Goal: Task Accomplishment & Management: Use online tool/utility

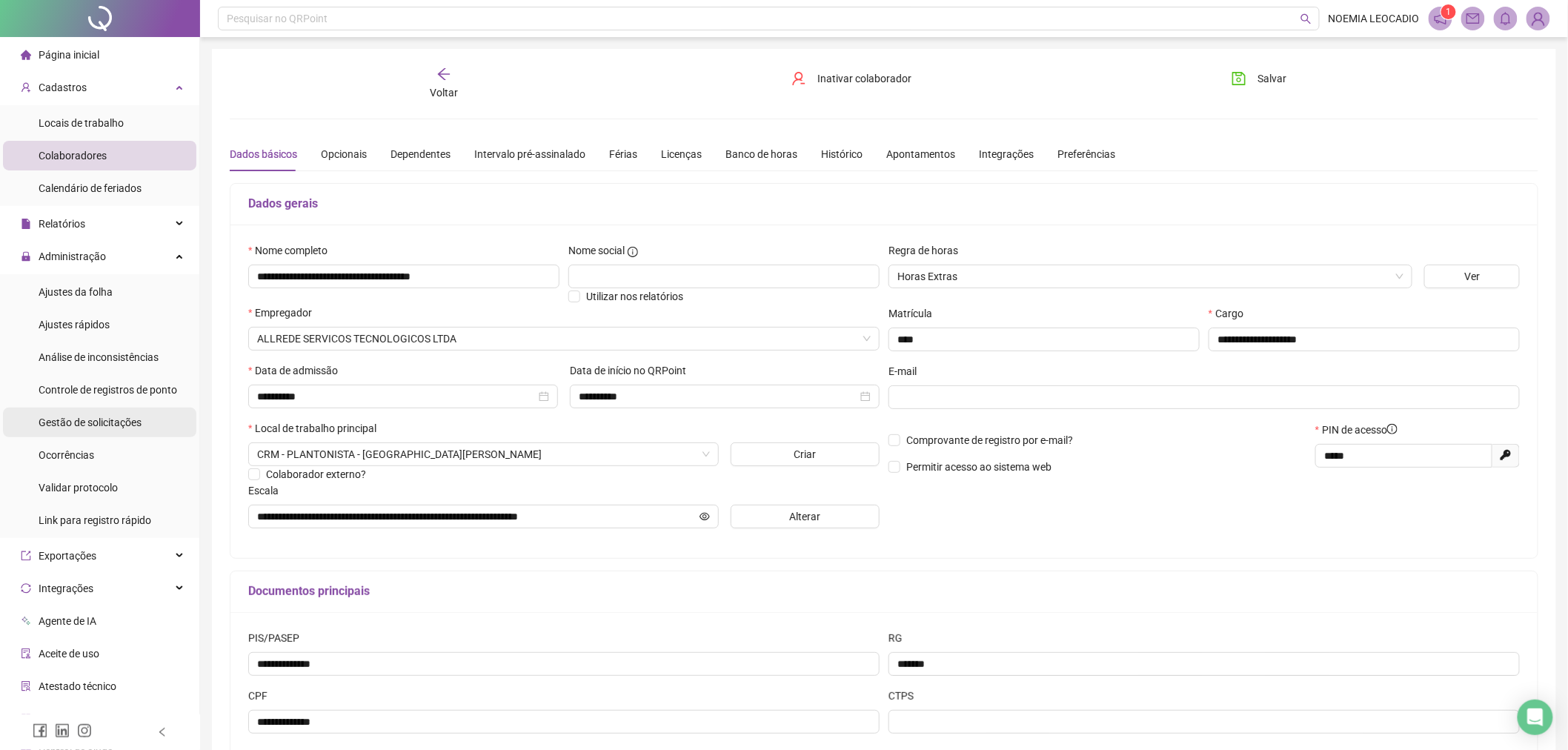
click at [71, 417] on span "Gestão de solicitações" at bounding box center [90, 422] width 103 height 12
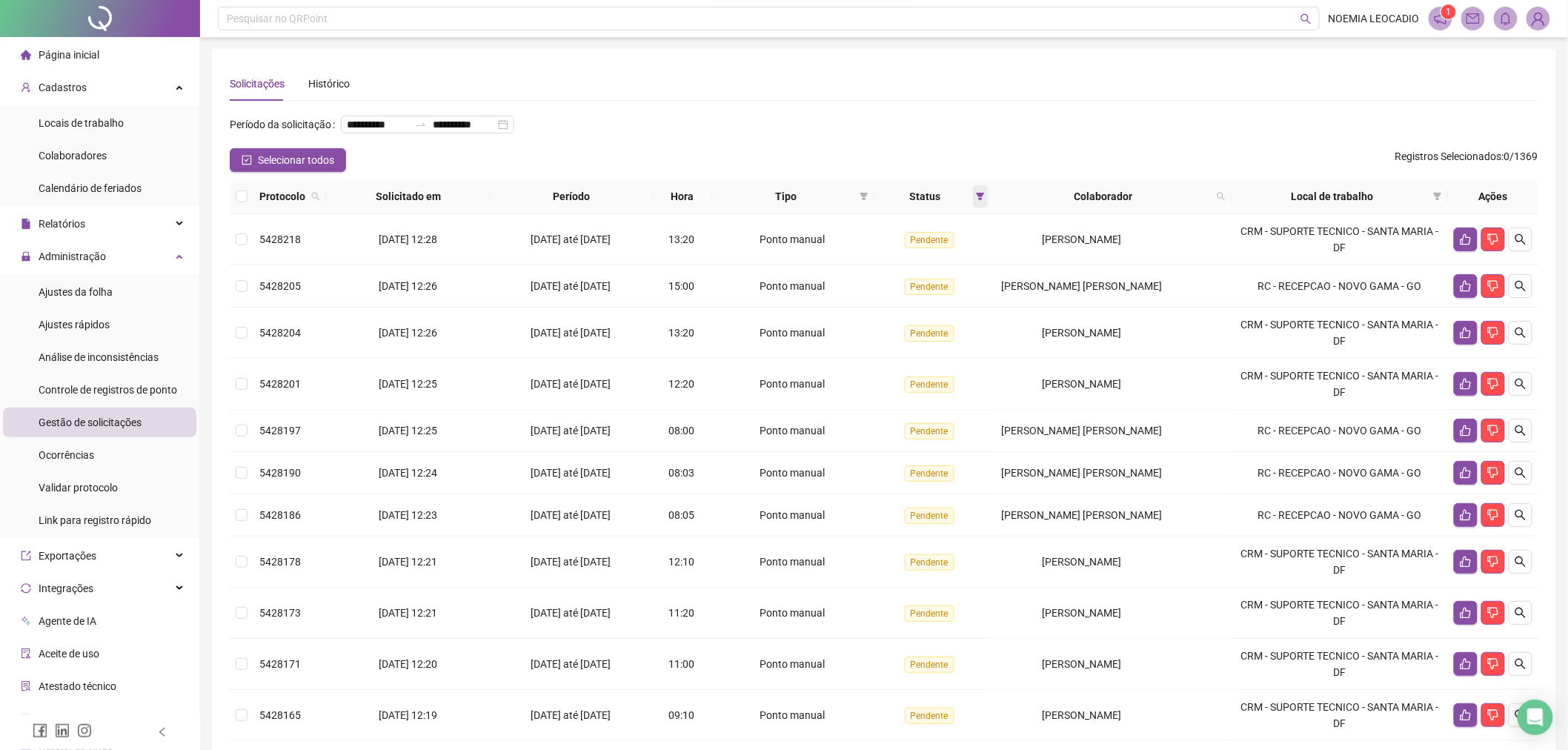
click at [988, 191] on span at bounding box center [980, 196] width 15 height 22
click at [921, 219] on span "Recusada" at bounding box center [949, 225] width 63 height 12
click at [913, 241] on label at bounding box center [912, 249] width 12 height 17
click at [979, 308] on span "OK" at bounding box center [974, 305] width 14 height 17
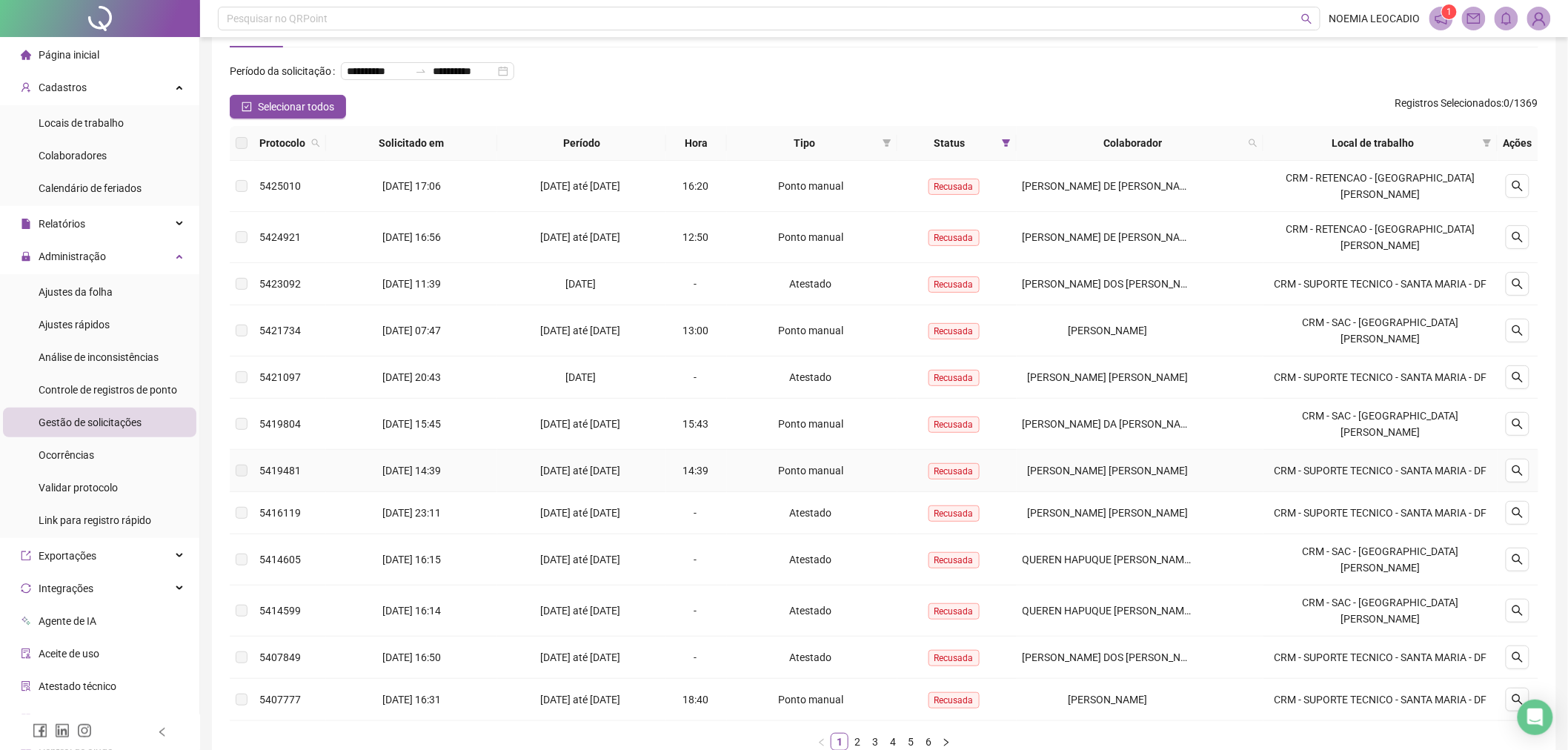
scroll to position [83, 0]
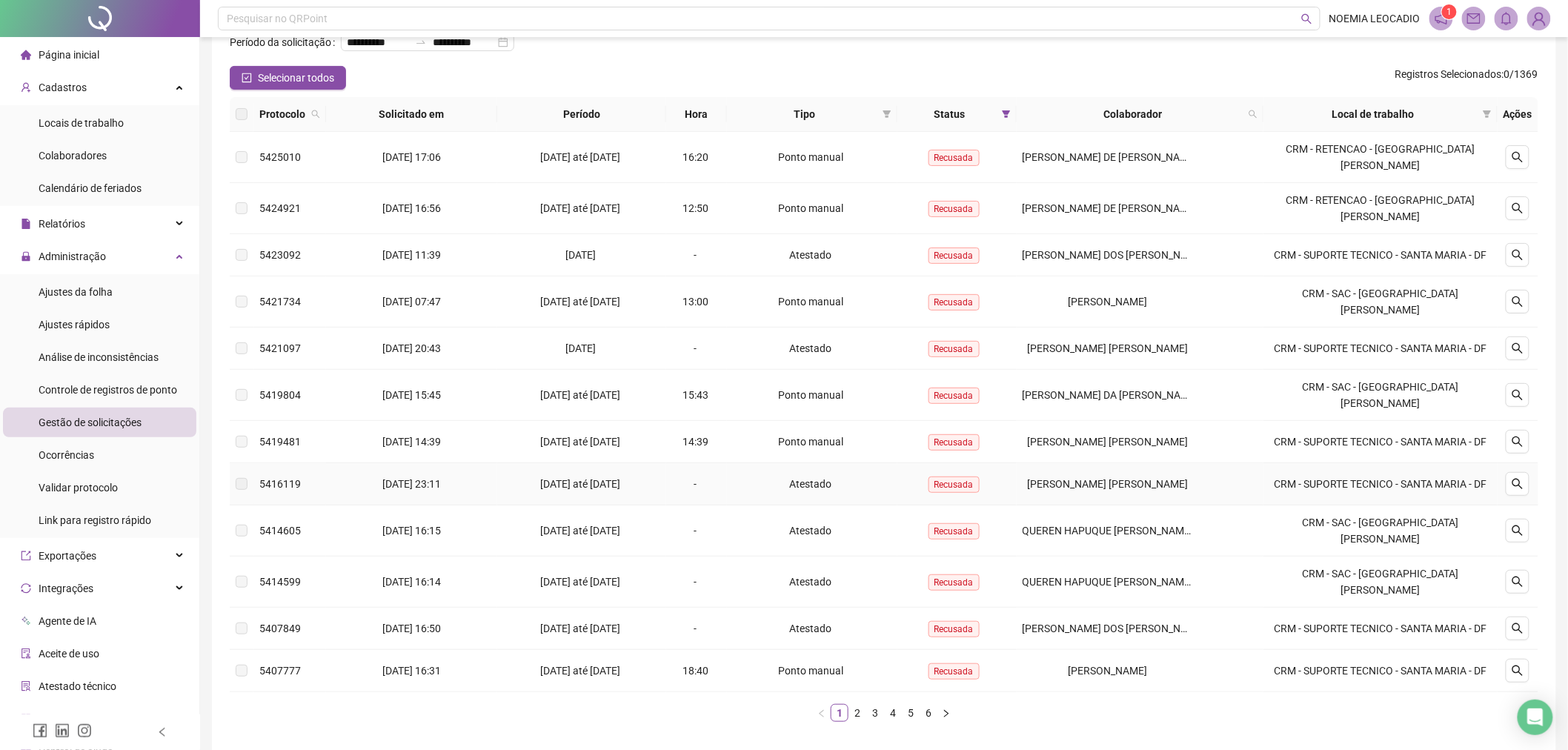
click at [1107, 483] on span "[PERSON_NAME] [PERSON_NAME]" at bounding box center [1107, 483] width 161 height 12
click at [1518, 483] on icon "search" at bounding box center [1517, 483] width 12 height 12
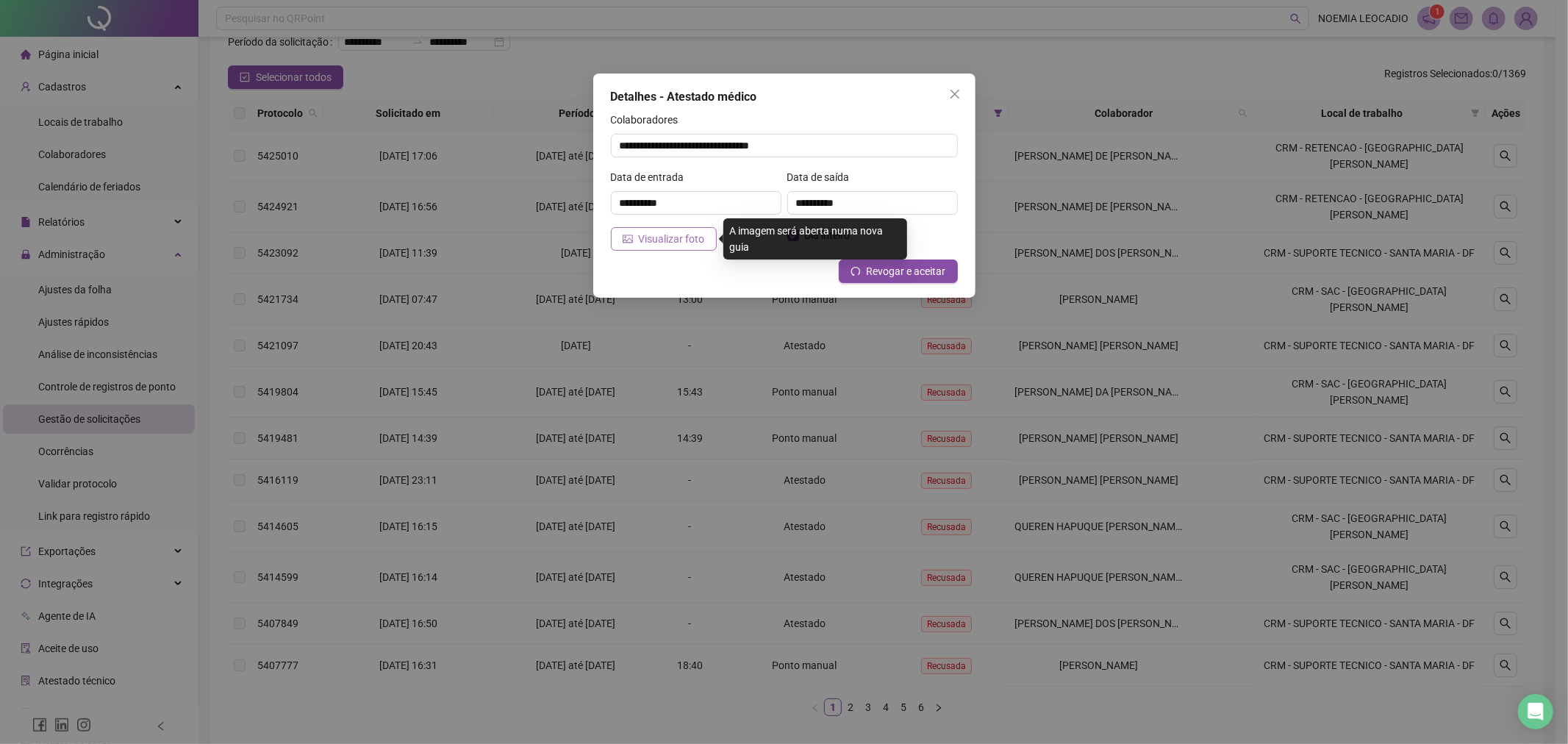
click at [648, 239] on span "Visualizar foto" at bounding box center [672, 239] width 66 height 17
click at [949, 86] on button "Close" at bounding box center [955, 94] width 24 height 24
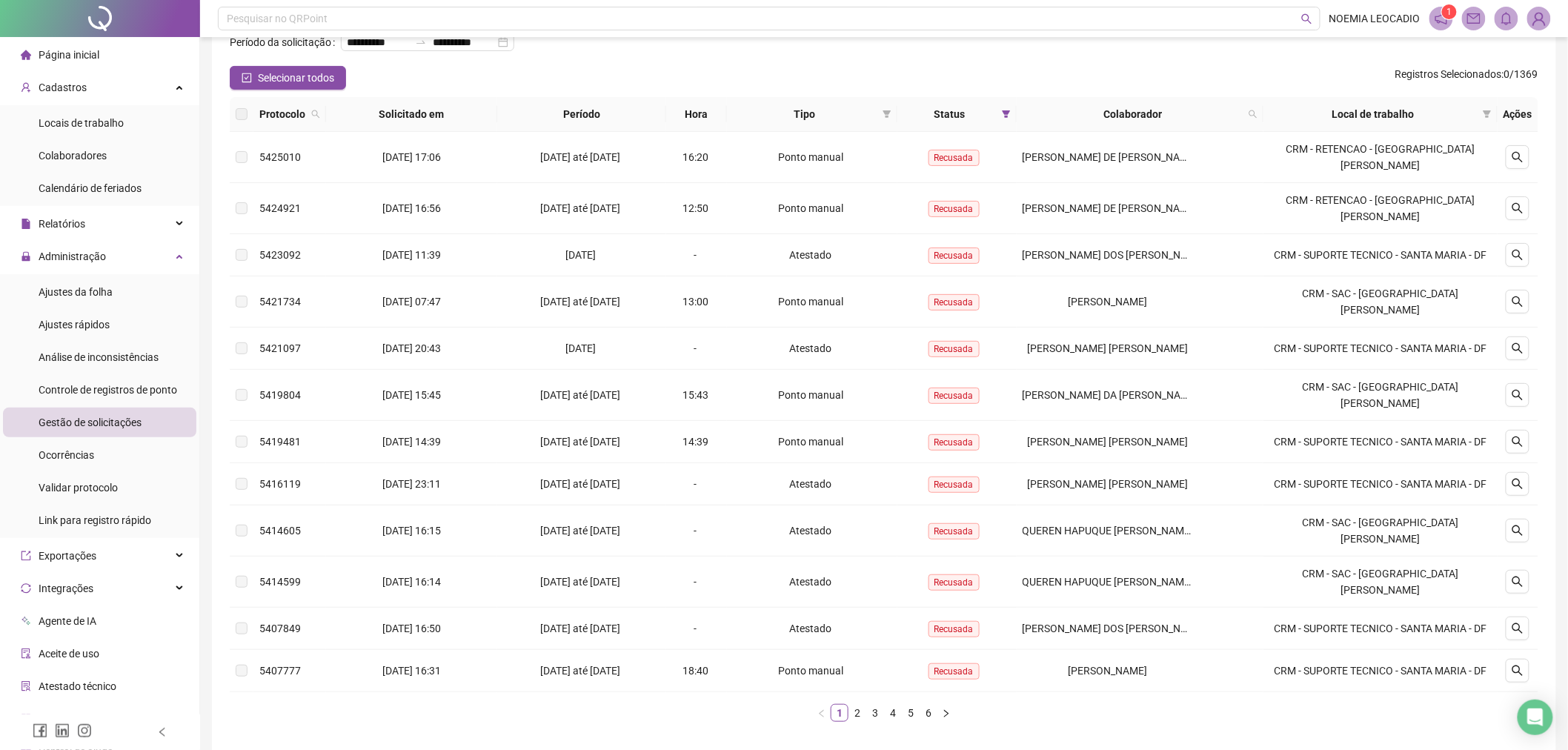
click at [90, 421] on span "Gestão de solicitações" at bounding box center [90, 422] width 103 height 12
click at [113, 376] on div "Controle de registros de ponto" at bounding box center [108, 390] width 139 height 29
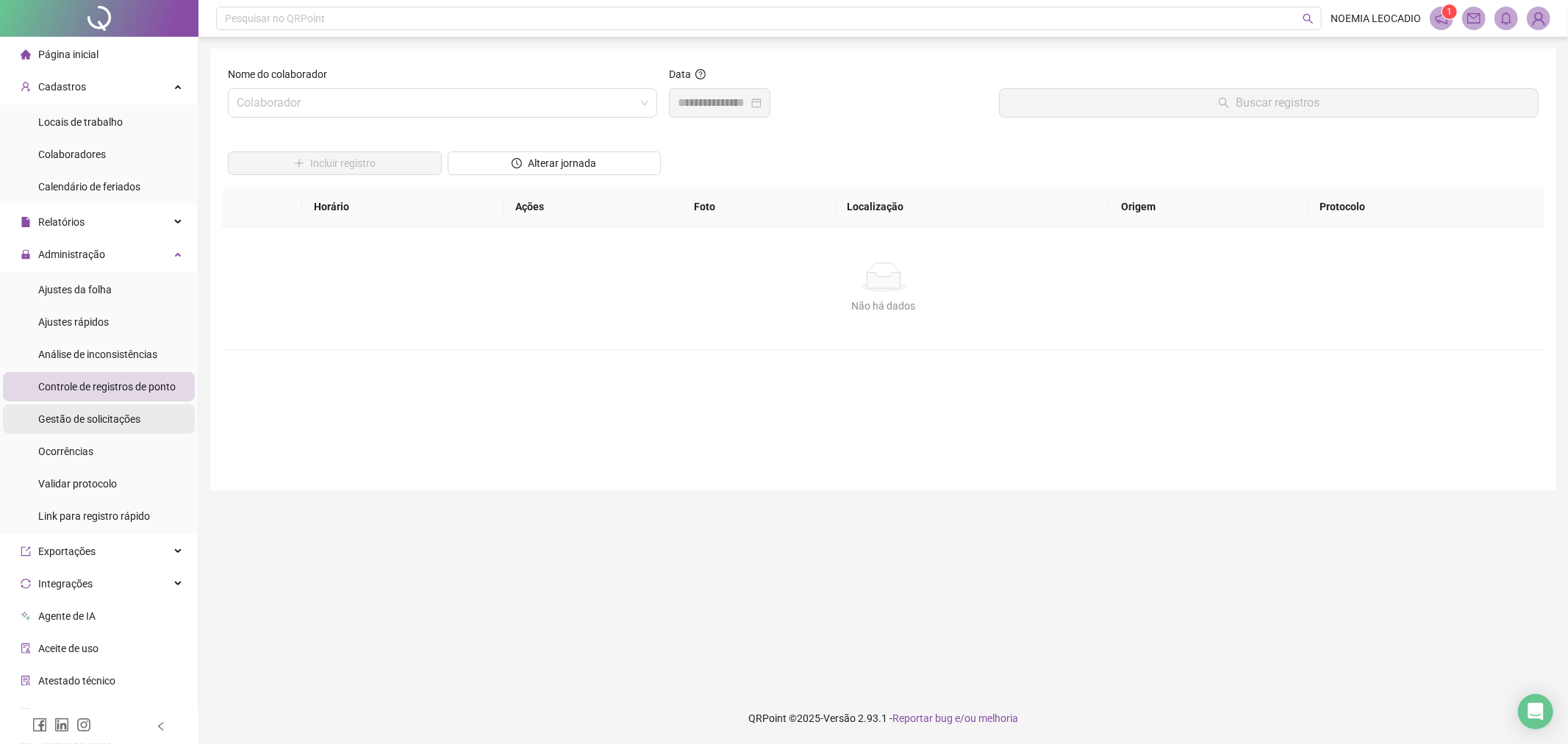
click at [84, 417] on span "Gestão de solicitações" at bounding box center [90, 419] width 102 height 12
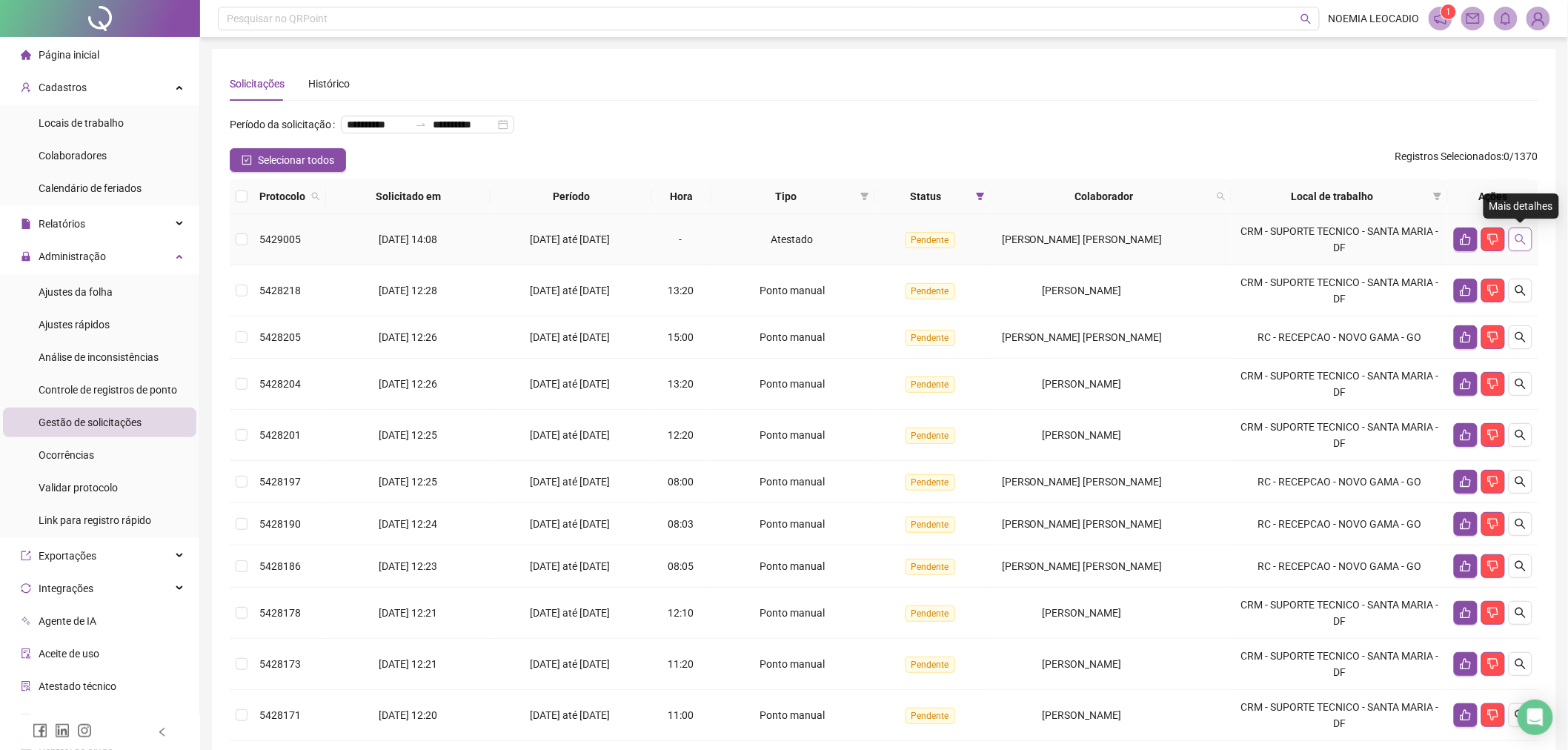
click at [1518, 237] on icon "search" at bounding box center [1520, 239] width 12 height 12
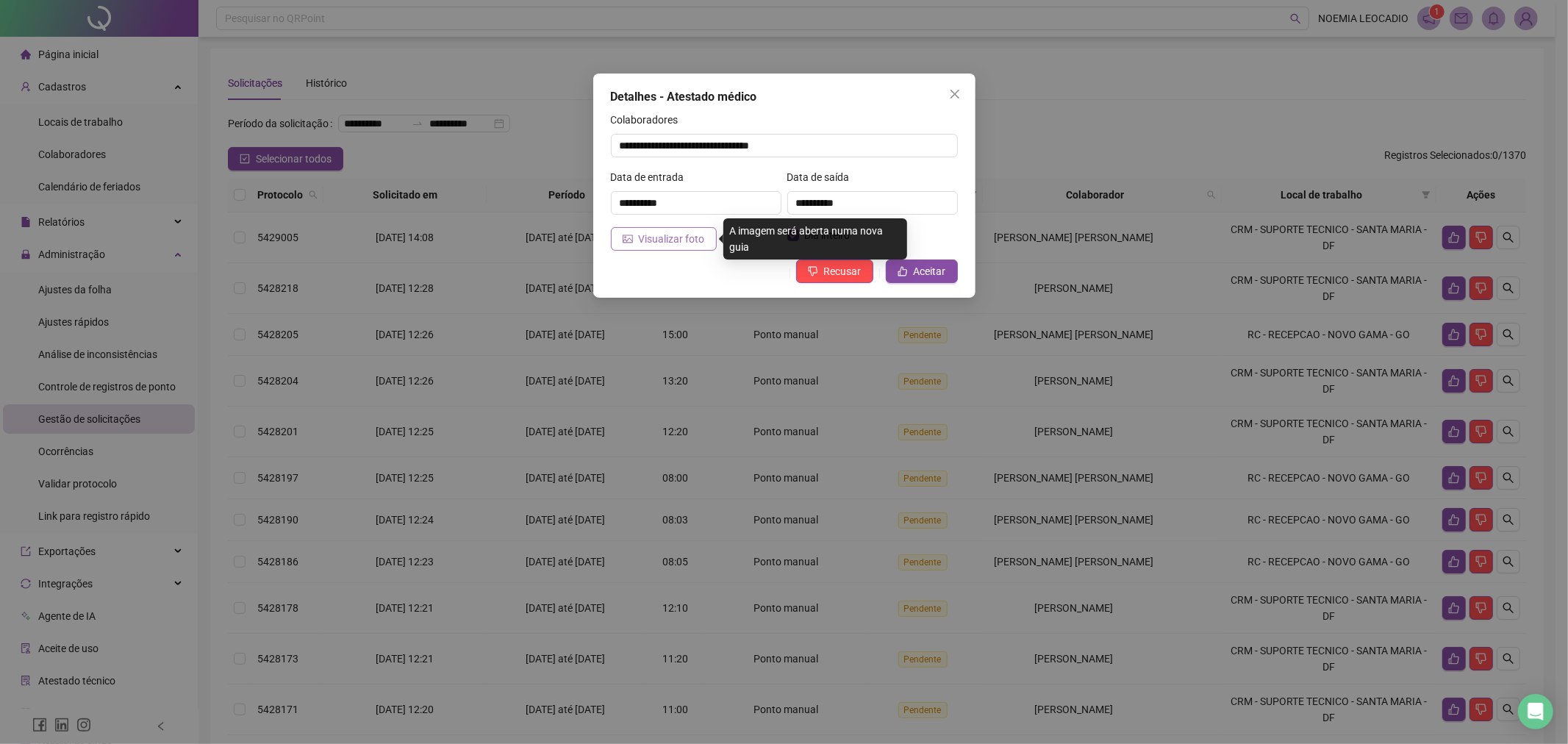
click at [642, 239] on span "Visualizar foto" at bounding box center [672, 239] width 66 height 17
